Goal: Browse casually

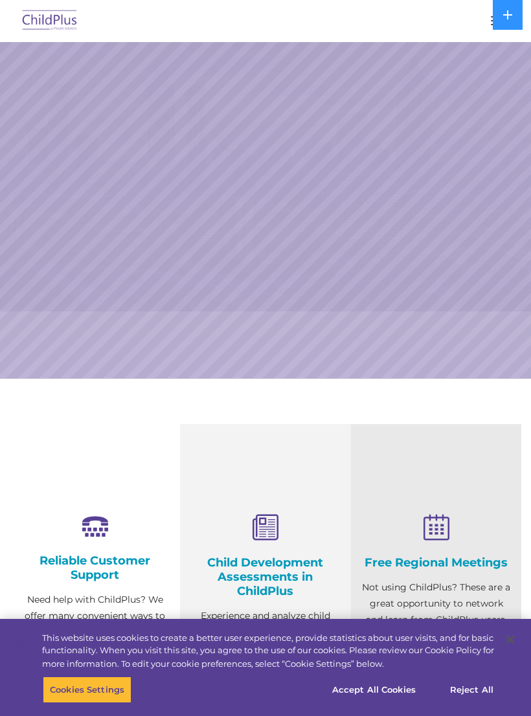
select select "MEDIUM"
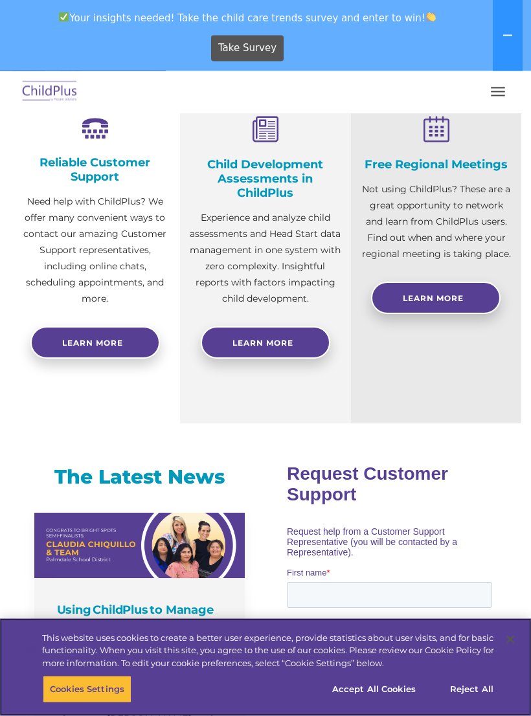
scroll to position [469, 0]
click at [385, 703] on button "Accept All Cookies" at bounding box center [374, 689] width 98 height 27
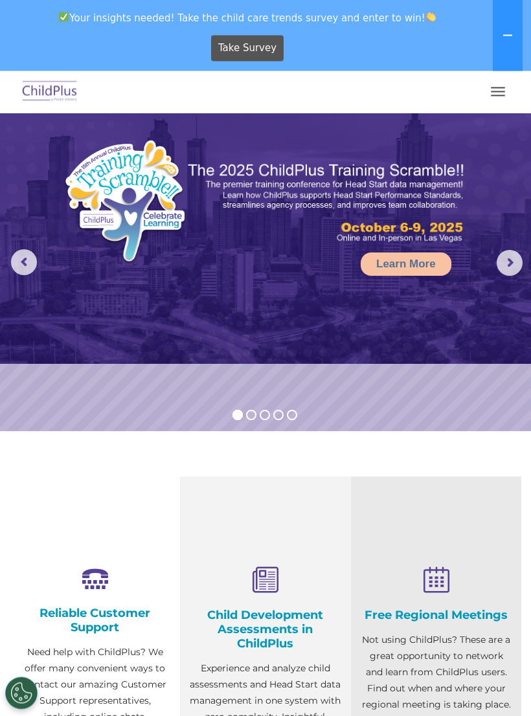
scroll to position [0, 0]
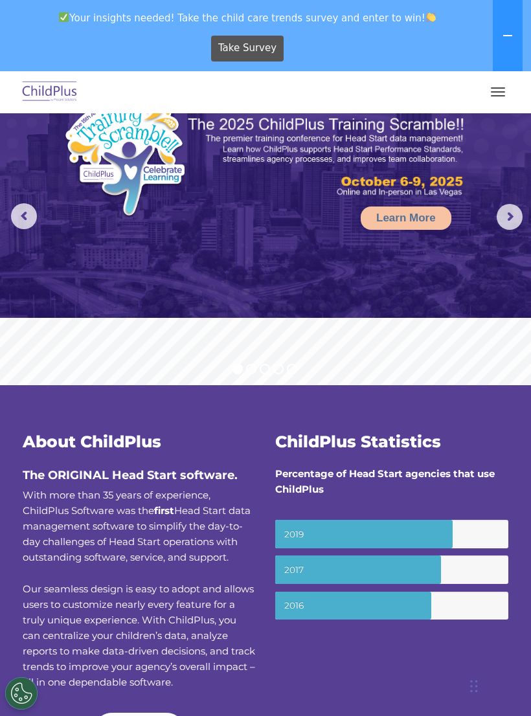
click at [497, 90] on button "button" at bounding box center [497, 92] width 27 height 21
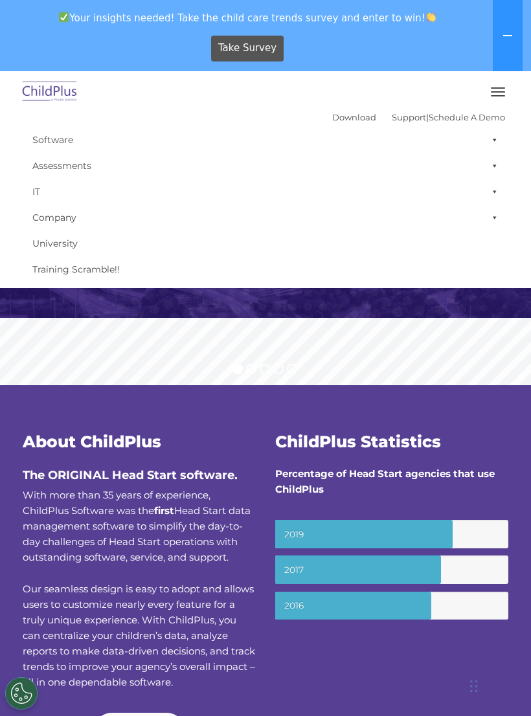
click at [210, 339] on rs-slide "Learn More" at bounding box center [265, 217] width 531 height 337
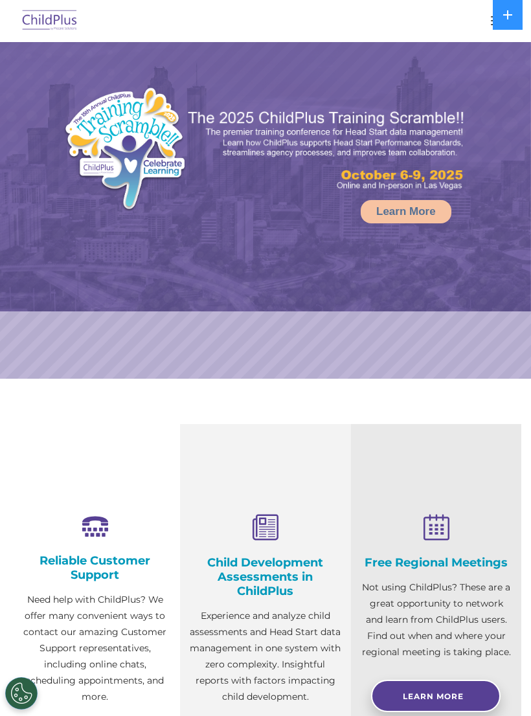
select select "MEDIUM"
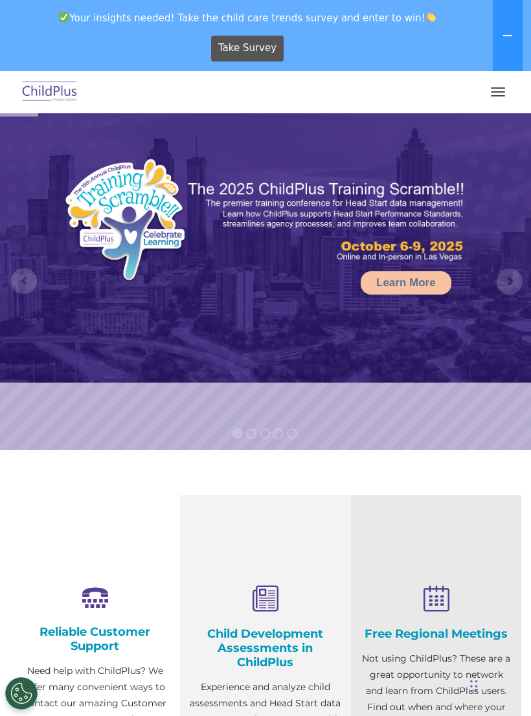
click at [492, 87] on span "button" at bounding box center [498, 87] width 14 height 1
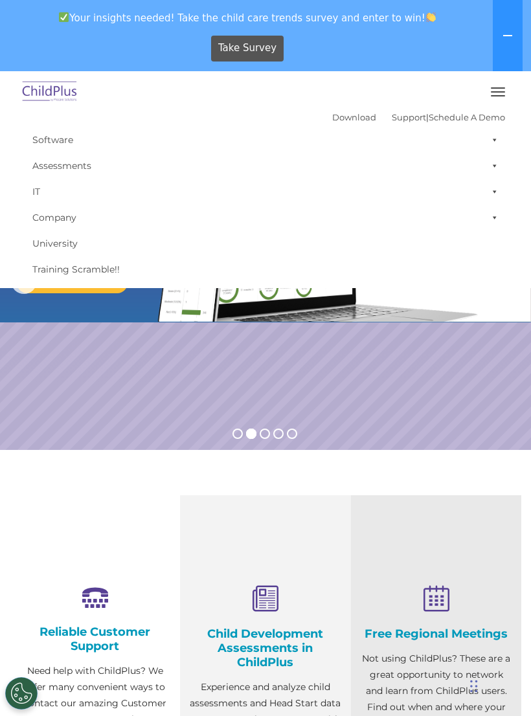
click at [427, 449] on rs-slide "Request a Demo The Future of ChildPlus is Here! Boost your productivity and str…" at bounding box center [265, 281] width 531 height 337
click at [422, 469] on section "Reliable Customer Support Need help with ChildPlus? We offer many convenient wa…" at bounding box center [265, 694] width 531 height 488
click at [49, 78] on img at bounding box center [49, 92] width 61 height 30
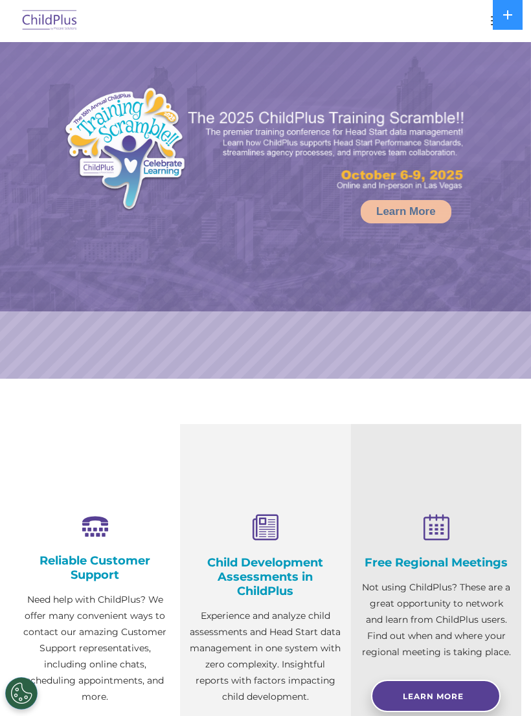
select select "MEDIUM"
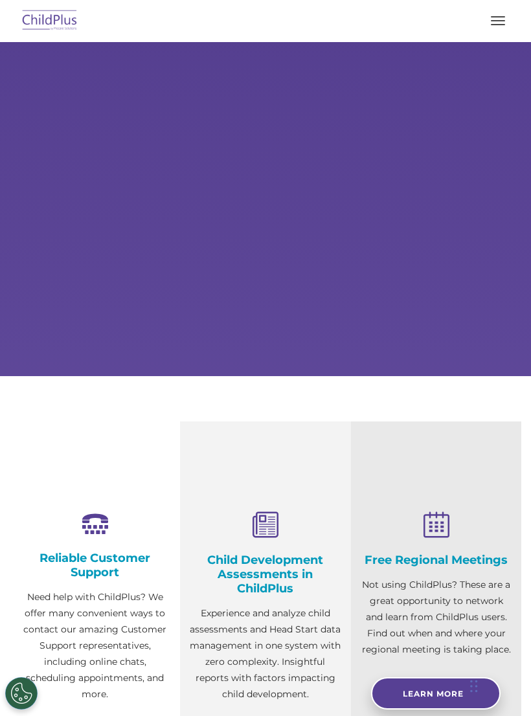
scroll to position [48, 0]
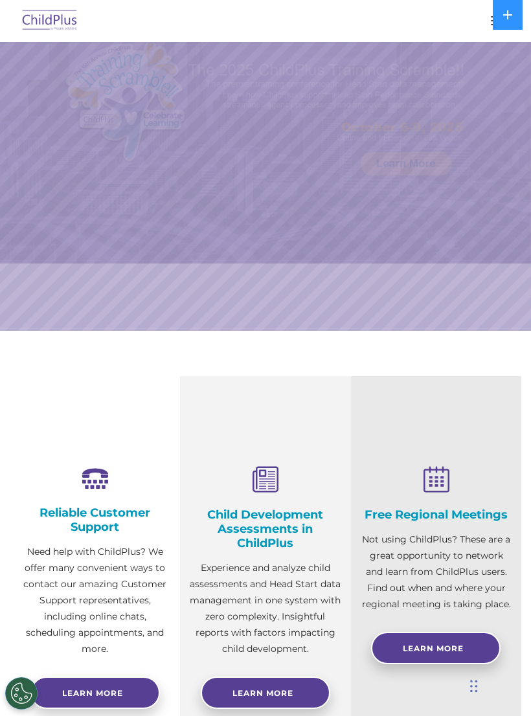
select select "MEDIUM"
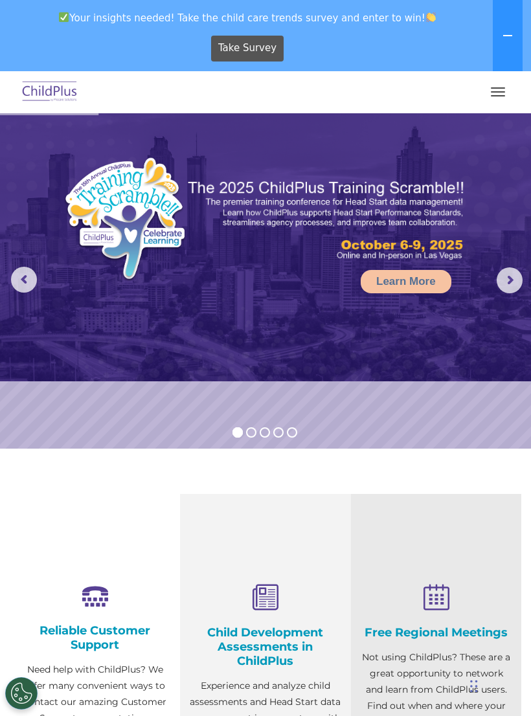
scroll to position [1, 0]
